Goal: Use online tool/utility: Utilize a website feature to perform a specific function

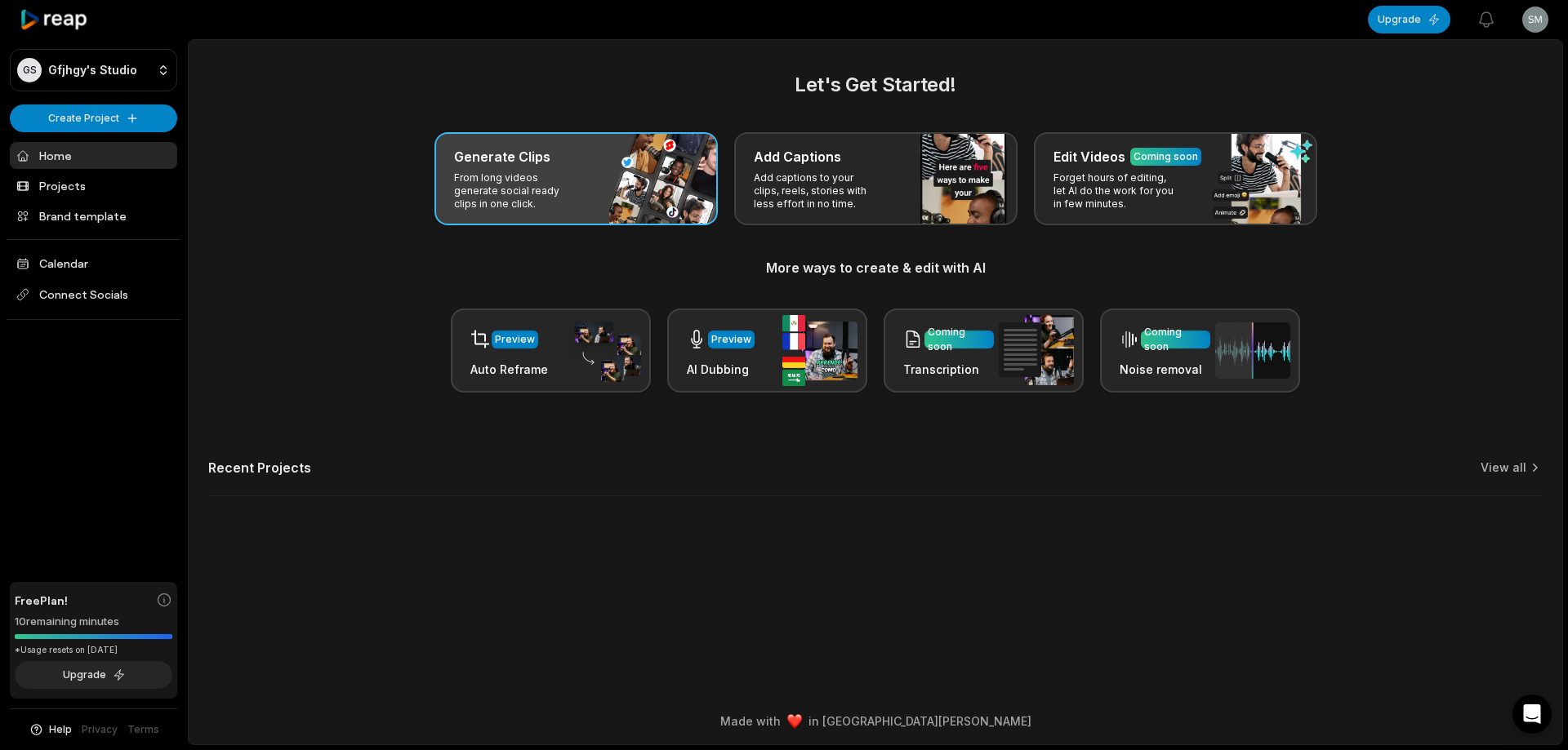
click at [613, 204] on div "Generate Clips From long videos generate social ready clips in one click." at bounding box center [576, 179] width 283 height 93
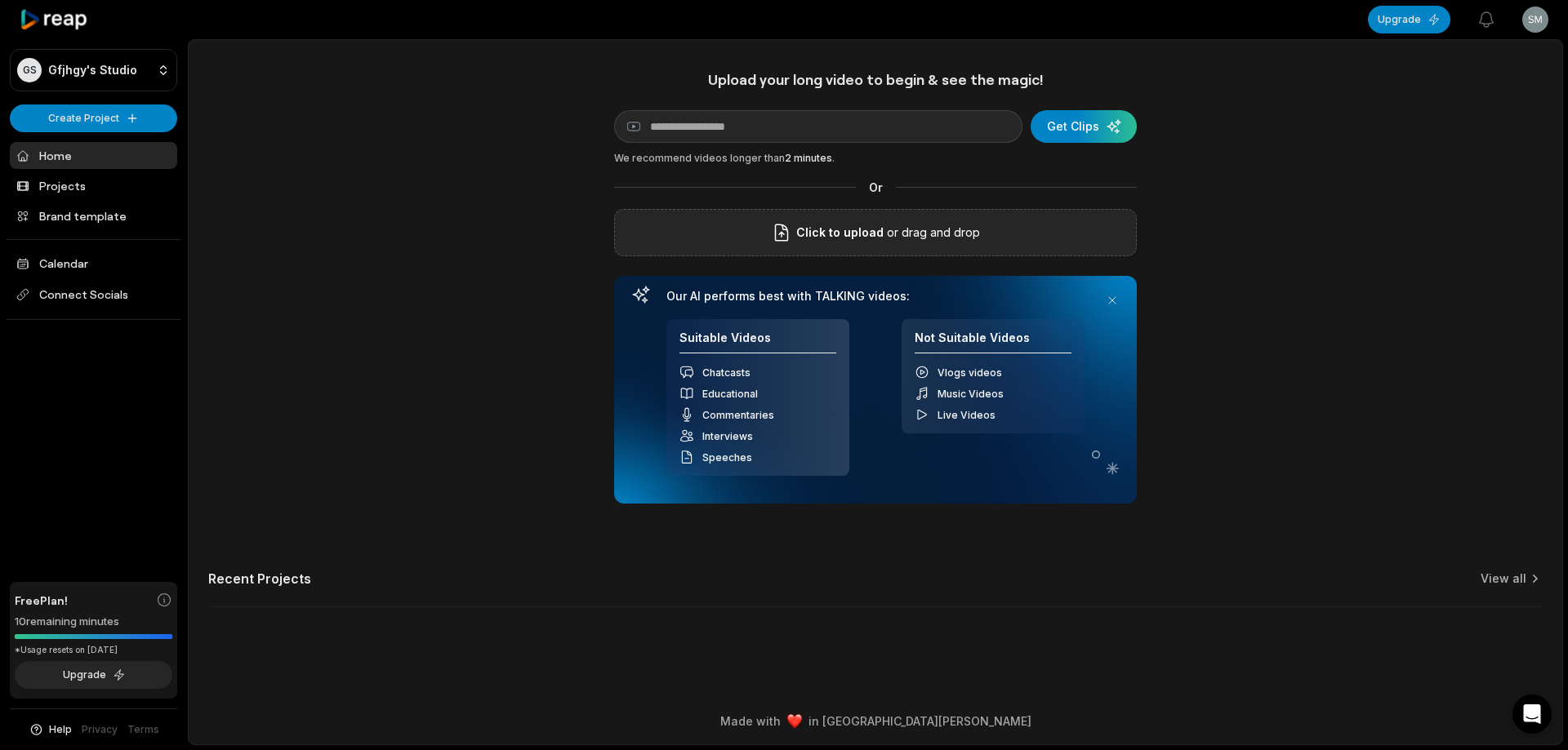
click at [1015, 233] on div "Click to upload or drag and drop" at bounding box center [875, 233] width 522 height 48
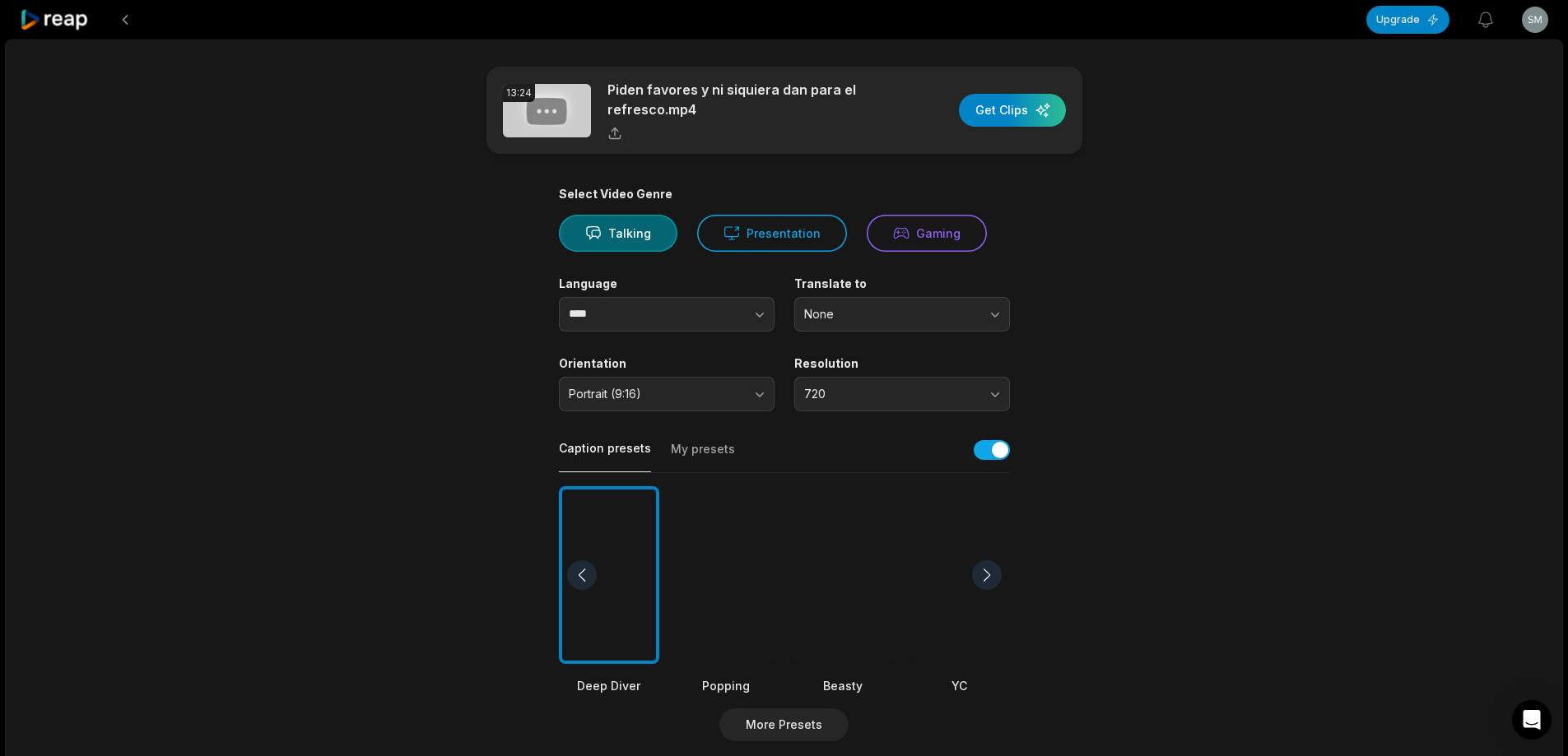
click at [846, 560] on div at bounding box center [843, 575] width 101 height 179
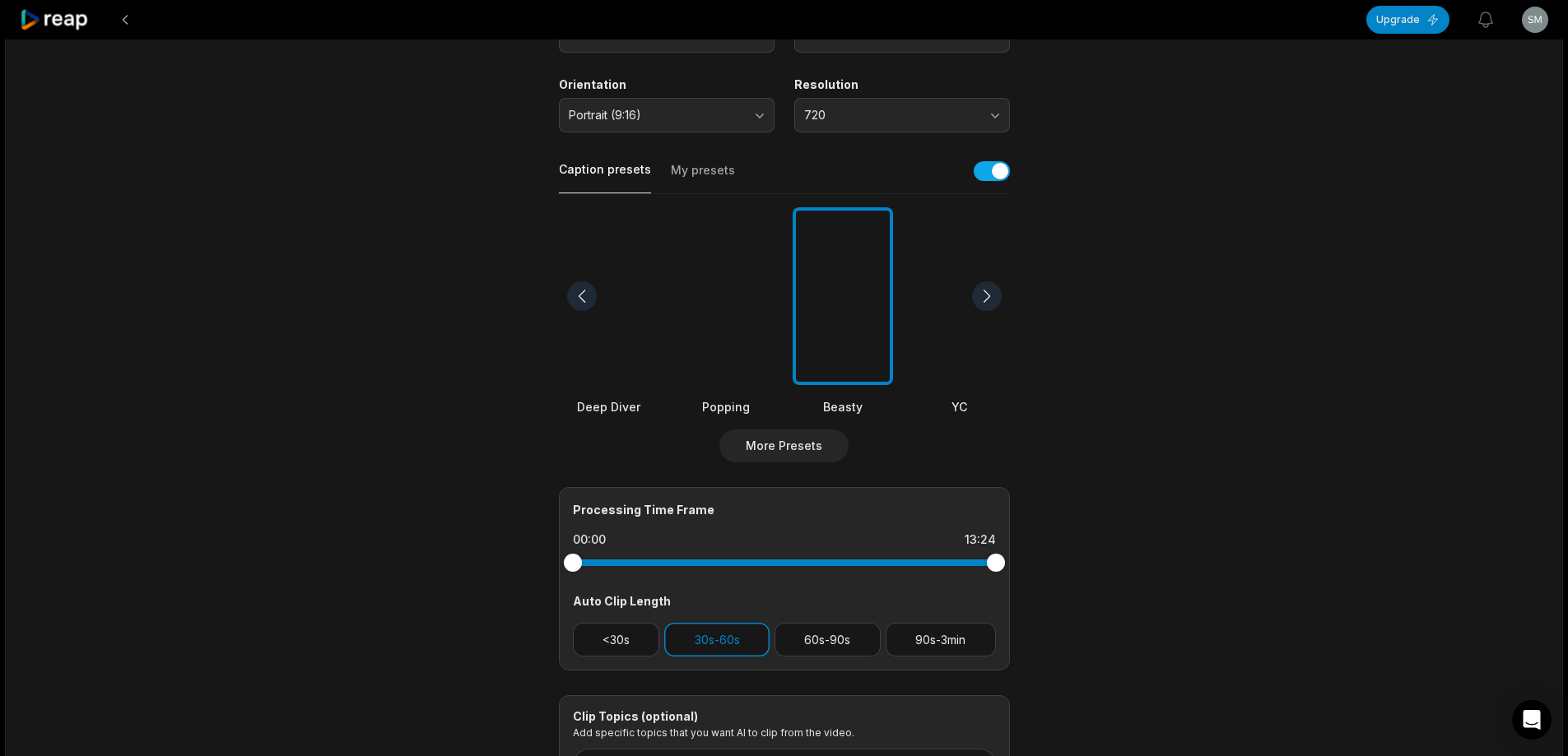
scroll to position [329, 0]
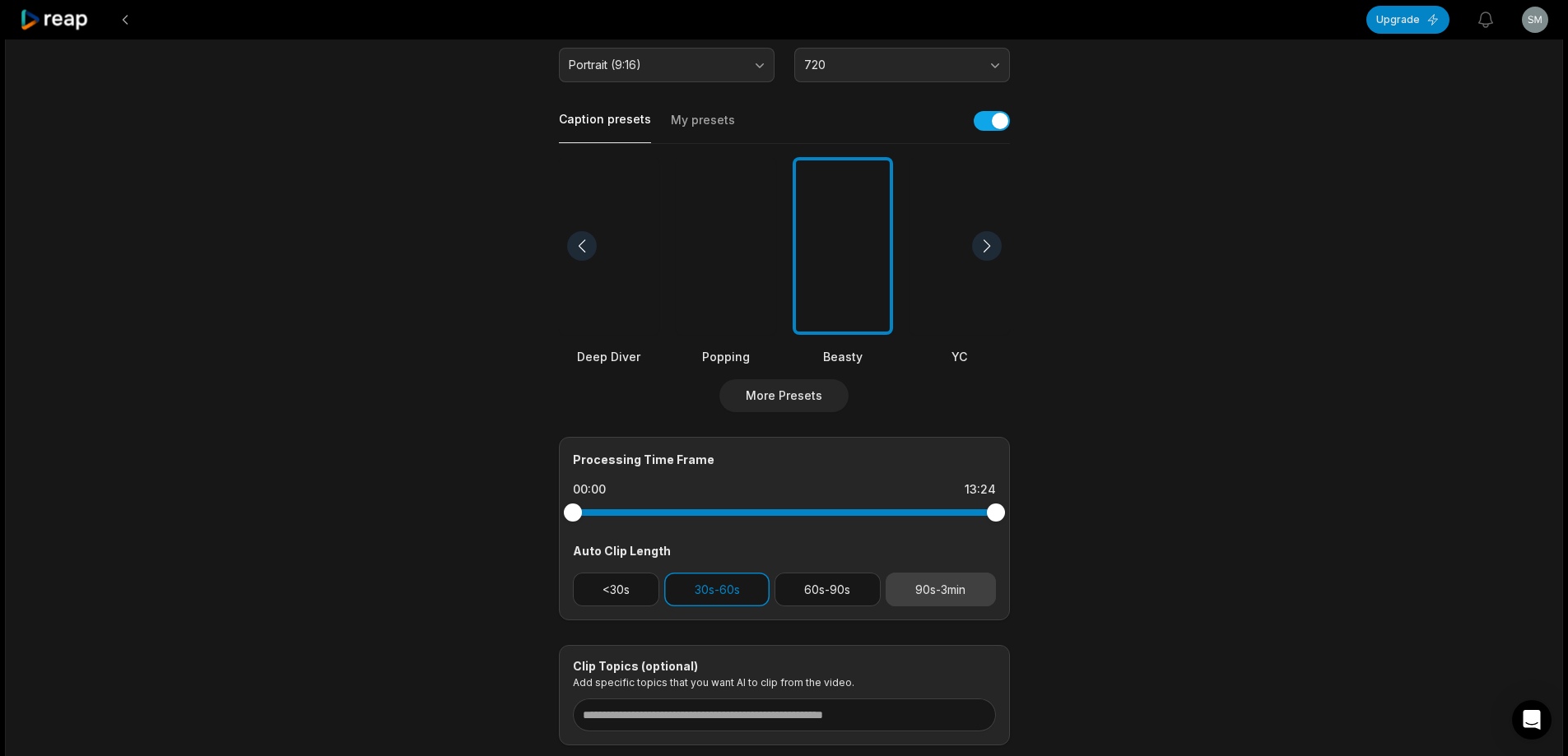
click at [906, 587] on button "90s-3min" at bounding box center [941, 589] width 110 height 34
click at [758, 589] on button "30s-60s" at bounding box center [717, 589] width 106 height 34
drag, startPoint x: 994, startPoint y: 513, endPoint x: 889, endPoint y: 514, distance: 105.0
click at [889, 514] on div at bounding box center [888, 512] width 18 height 18
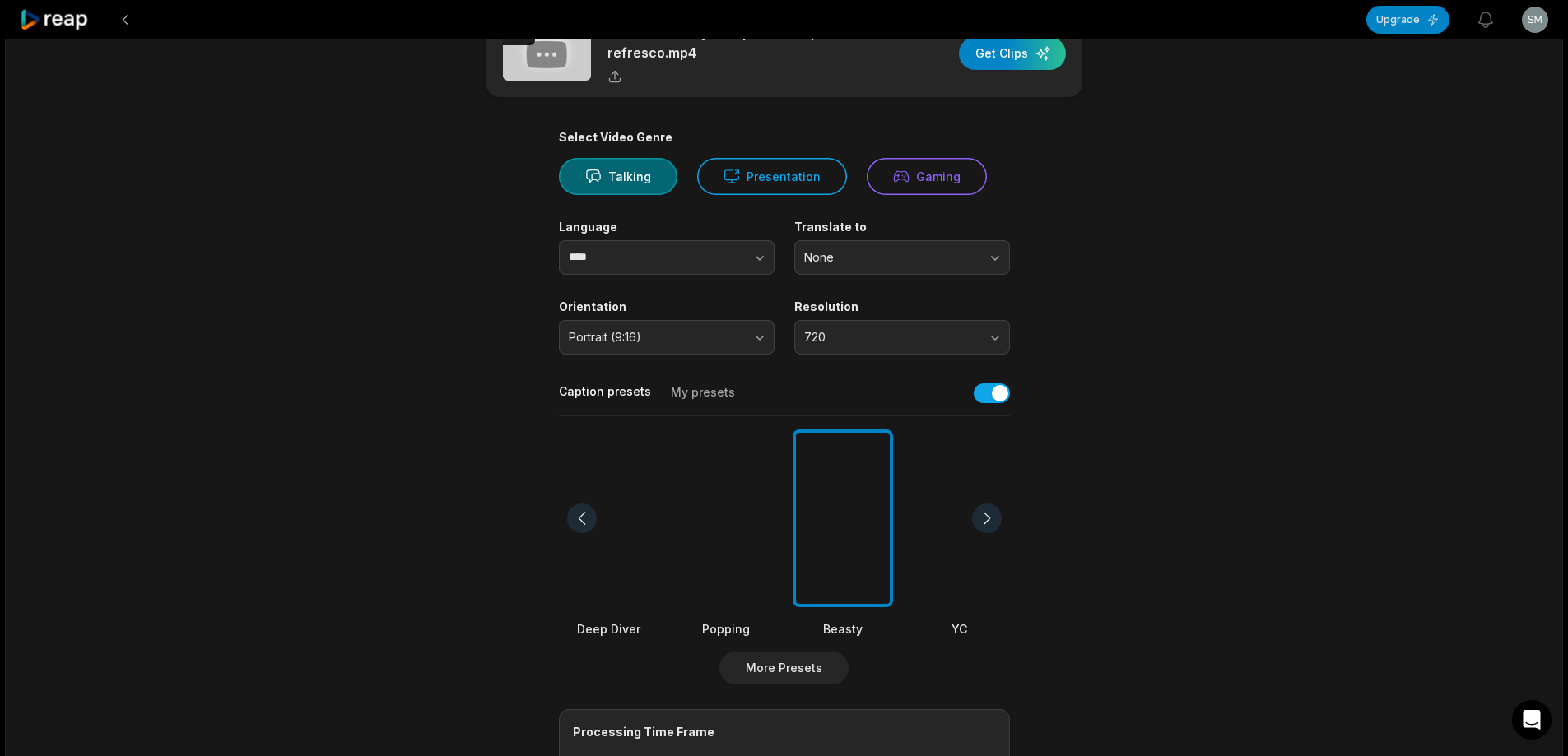
scroll to position [0, 0]
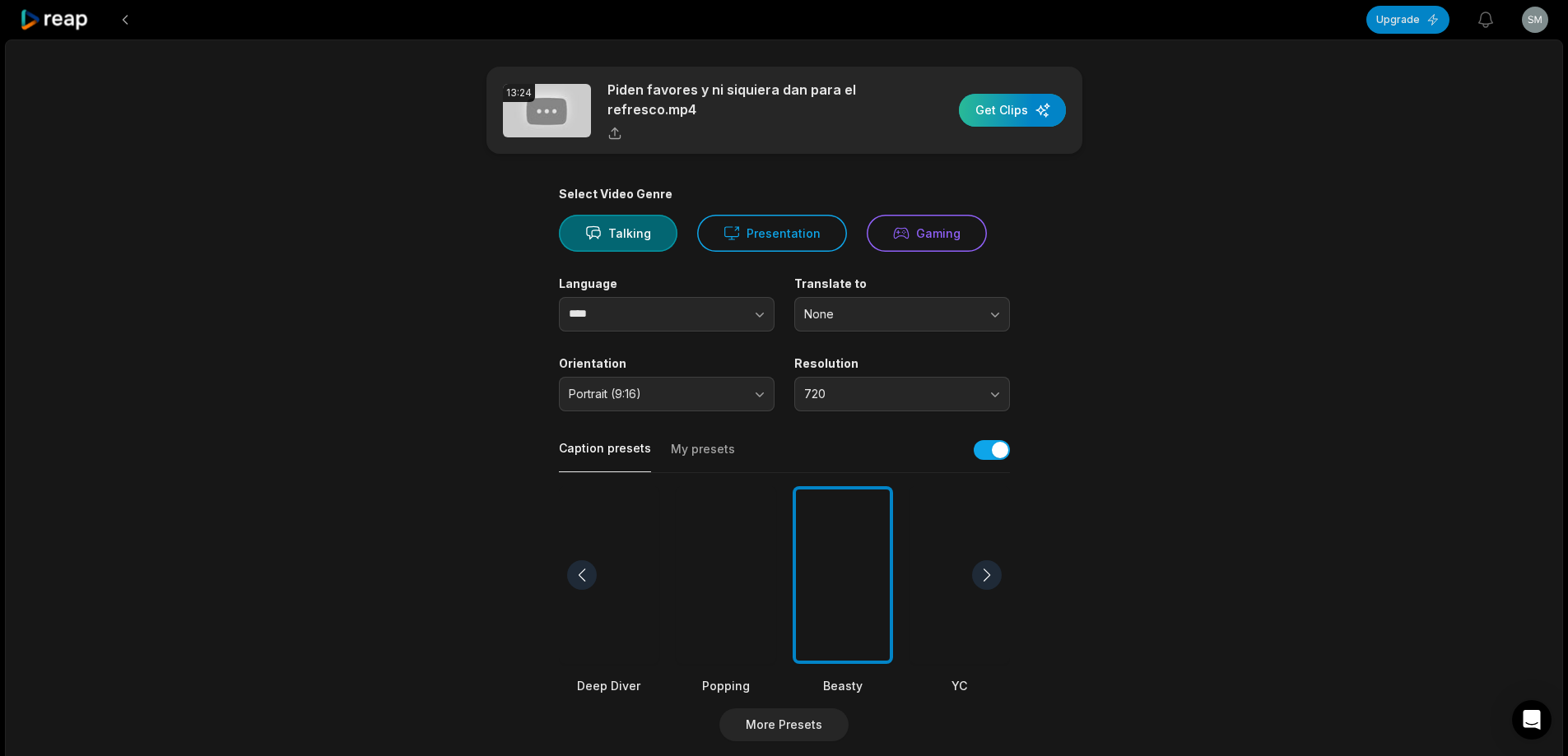
click at [1004, 116] on div "button" at bounding box center [1012, 110] width 107 height 33
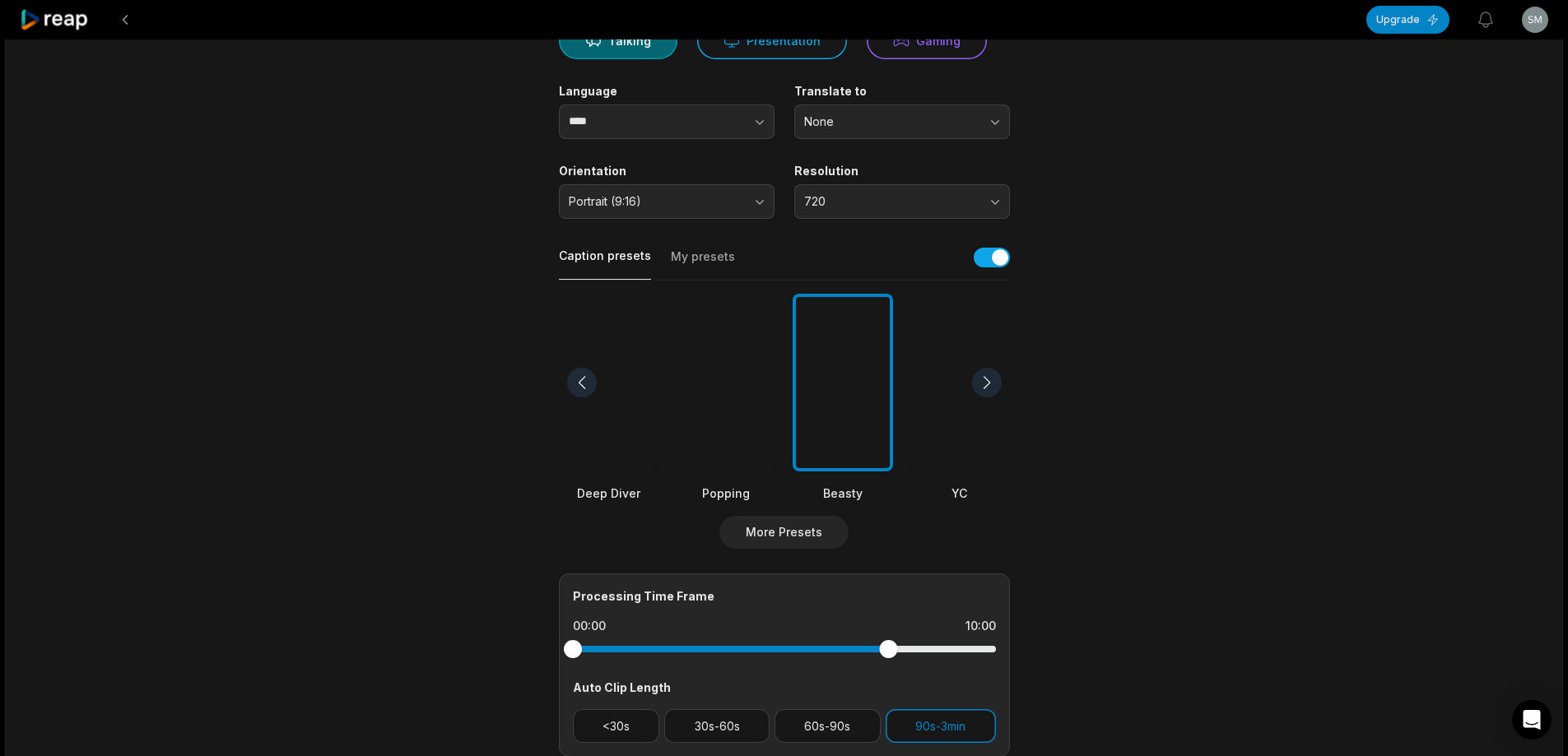
scroll to position [247, 0]
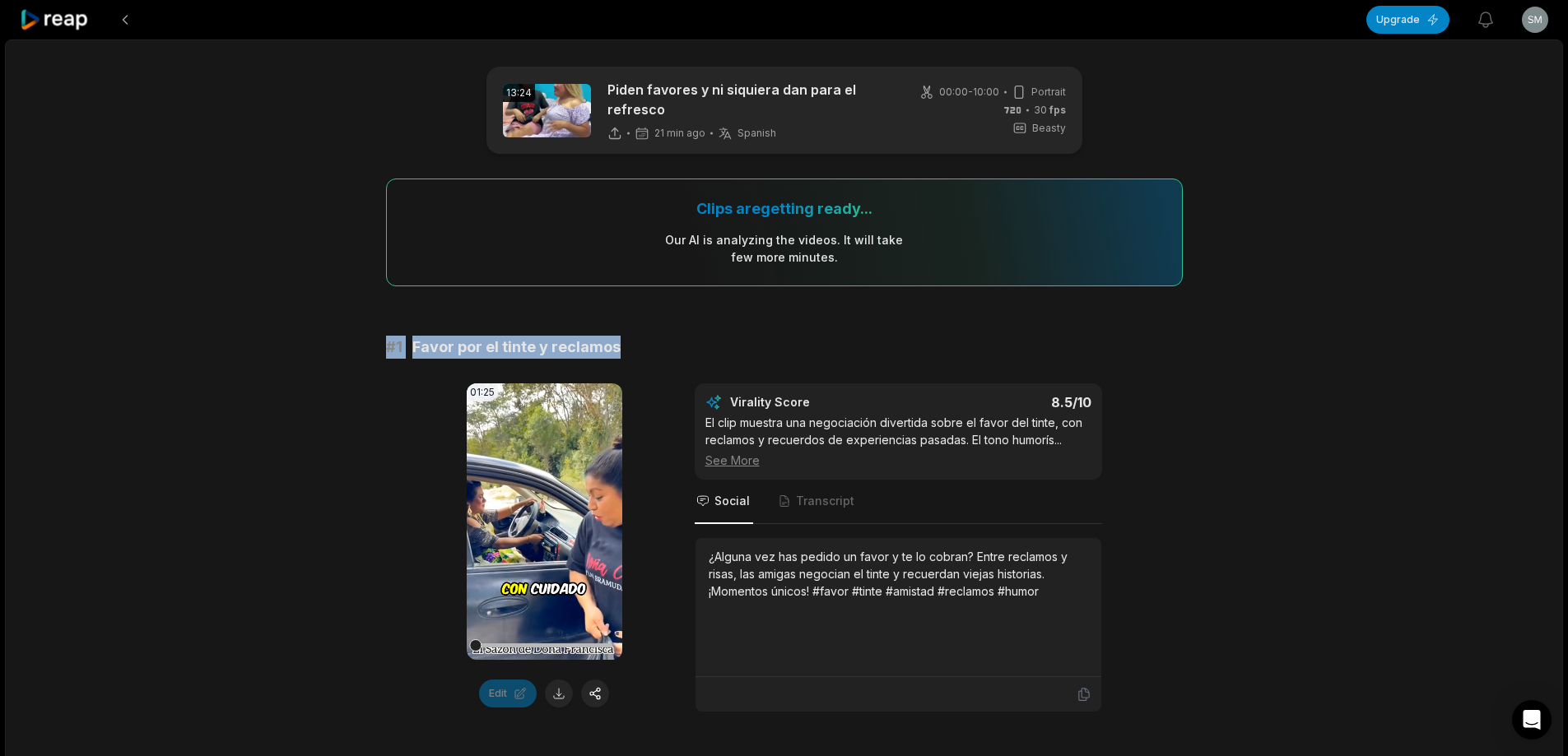
drag, startPoint x: 384, startPoint y: 346, endPoint x: 614, endPoint y: 342, distance: 230.0
copy div "# 1 Favor por el tinte y reclamos"
click at [556, 698] on button at bounding box center [558, 694] width 28 height 28
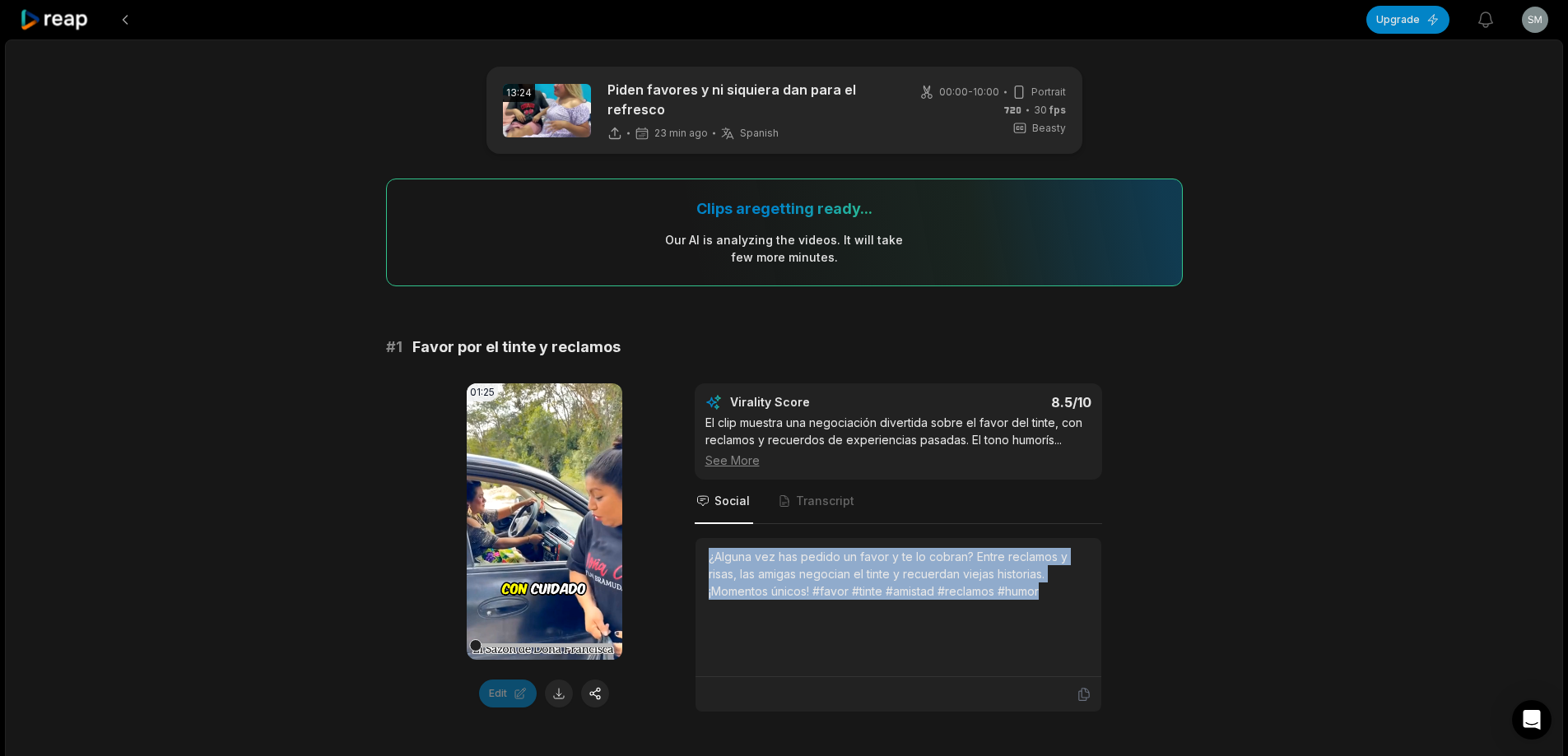
drag, startPoint x: 704, startPoint y: 559, endPoint x: 1084, endPoint y: 600, distance: 382.2
click at [1105, 606] on div "01:25 Your browser does not support mp4 format. Edit Virality Score 8.5 /10 El …" at bounding box center [784, 548] width 796 height 329
copy div "¿Alguna vez has pedido un favor y te lo cobran? Entre reclamos y risas, las ami…"
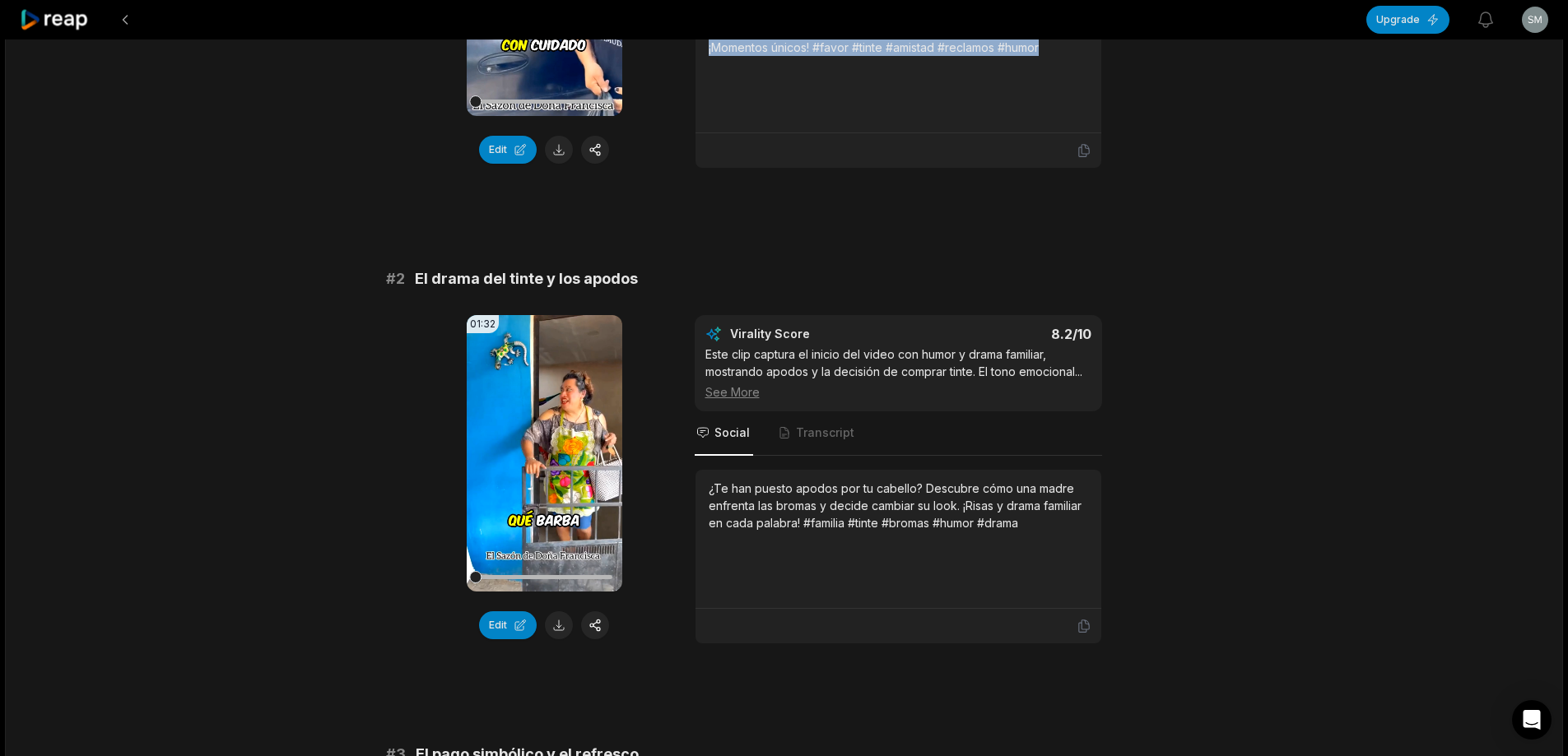
scroll to position [279, 0]
